Goal: Find specific page/section: Find specific page/section

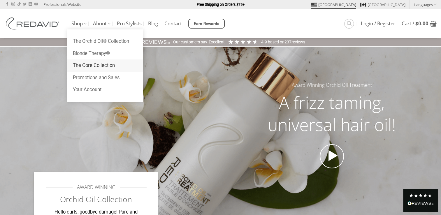
click at [84, 65] on link "The Core Collection" at bounding box center [105, 65] width 76 height 12
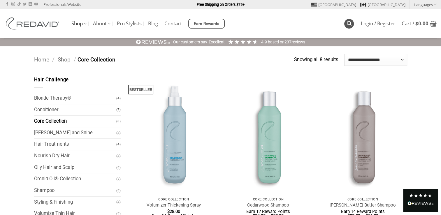
click at [349, 24] on icon "Search" at bounding box center [349, 24] width 5 height 6
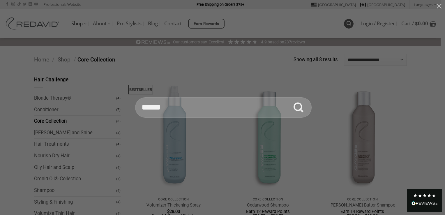
type input "******"
click at [288, 97] on button "Submit" at bounding box center [298, 107] width 20 height 20
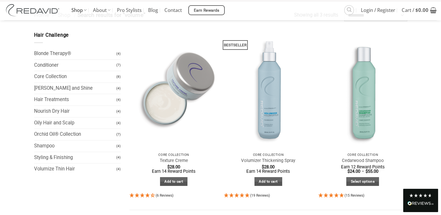
scroll to position [44, 0]
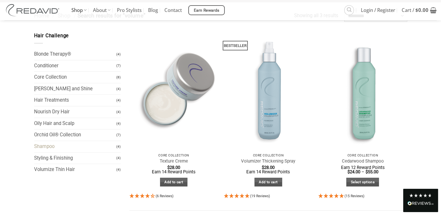
click at [50, 149] on link "Shampoo" at bounding box center [75, 146] width 82 height 11
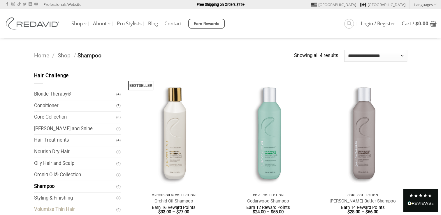
click at [75, 207] on link "Volumize Thin Hair" at bounding box center [75, 209] width 82 height 11
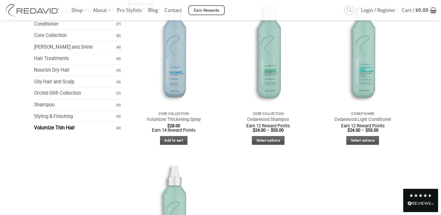
scroll to position [89, 0]
